Goal: Transaction & Acquisition: Subscribe to service/newsletter

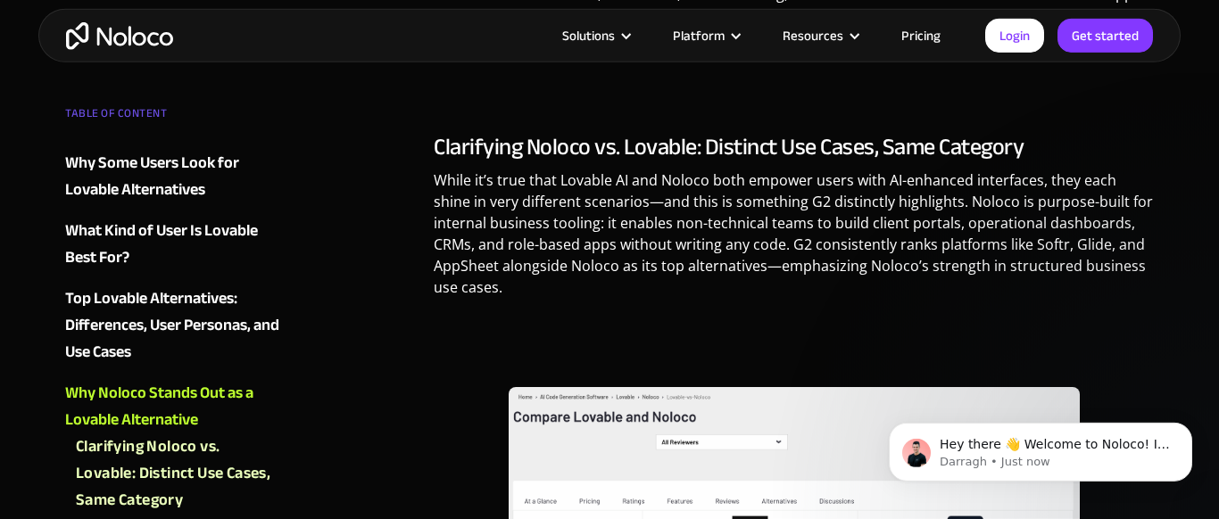
scroll to position [3030, 0]
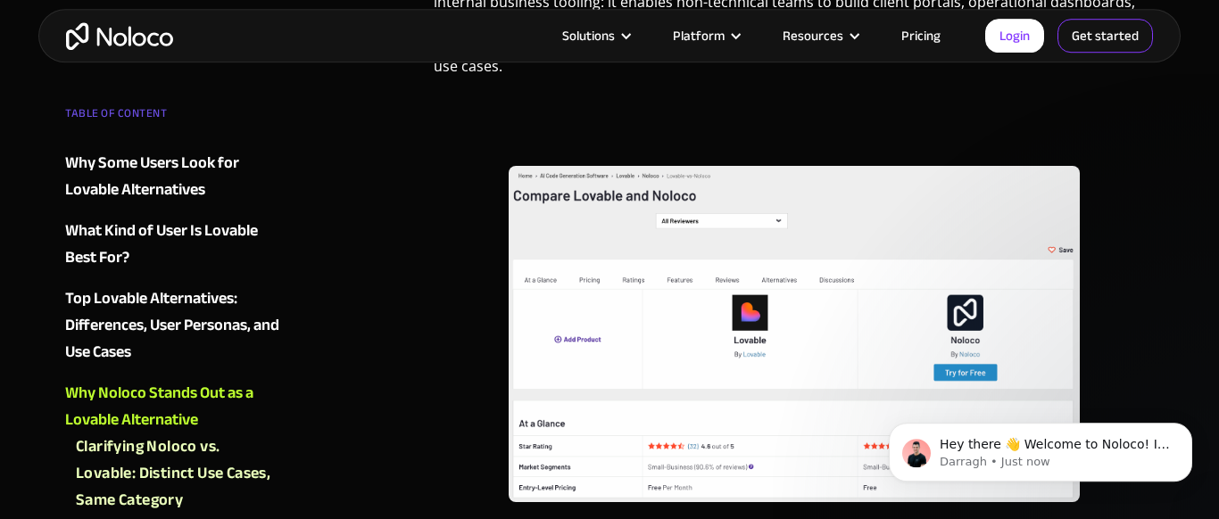
click at [0, 0] on link "Get started" at bounding box center [0, 0] width 0 height 0
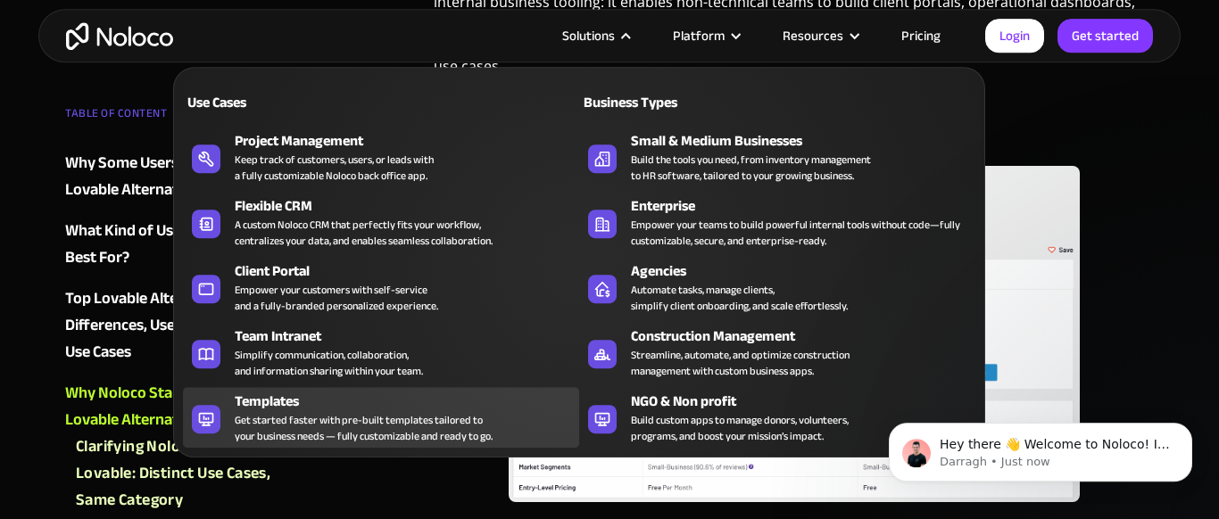
click at [455, 429] on div "Get started faster with pre-built templates tailored to your business needs — f…" at bounding box center [364, 428] width 258 height 32
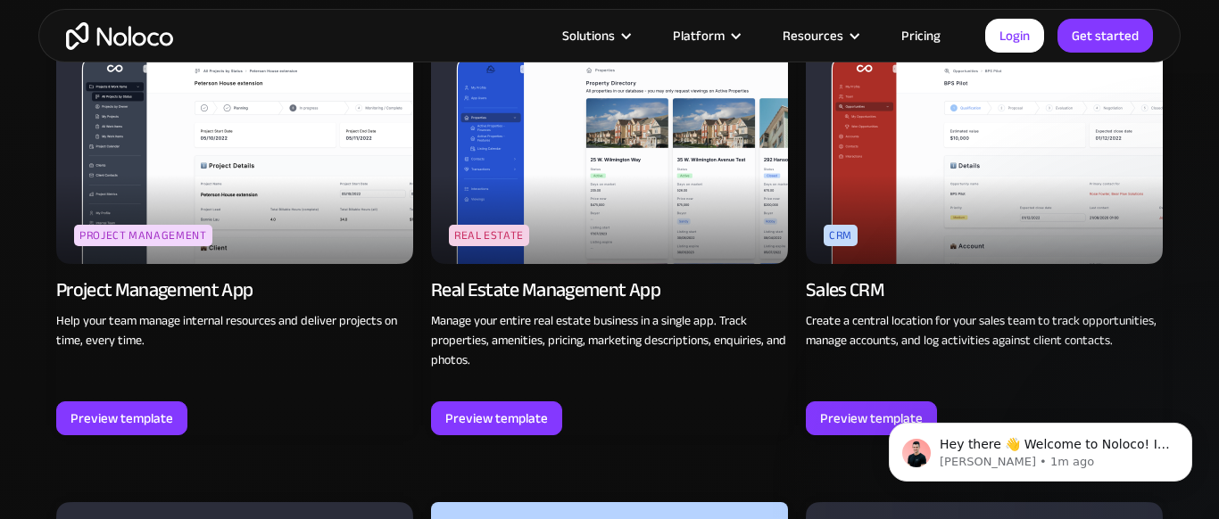
scroll to position [3159, 0]
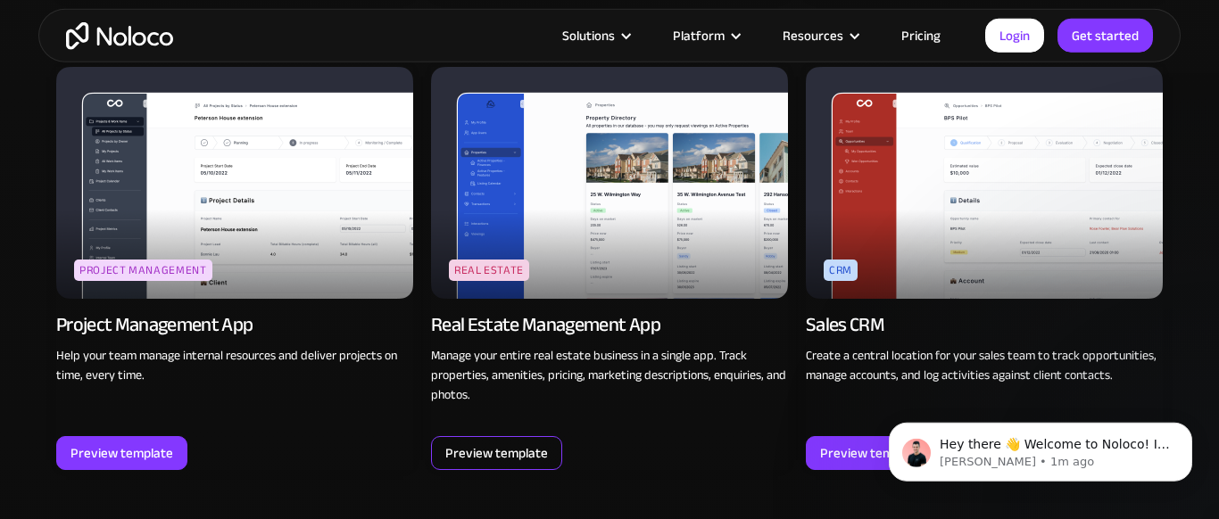
click at [502, 451] on div "Preview template" at bounding box center [496, 453] width 103 height 23
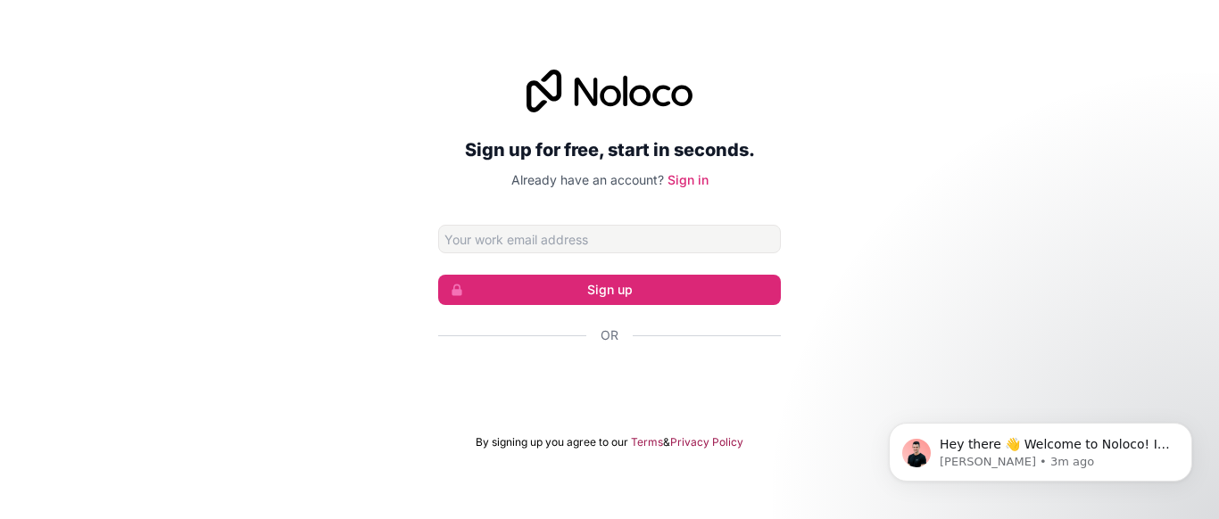
click at [1003, 234] on div "Sign up for free, start in seconds. Already have an account? Sign in Sign up Or…" at bounding box center [609, 260] width 1219 height 430
